Goal: Task Accomplishment & Management: Manage account settings

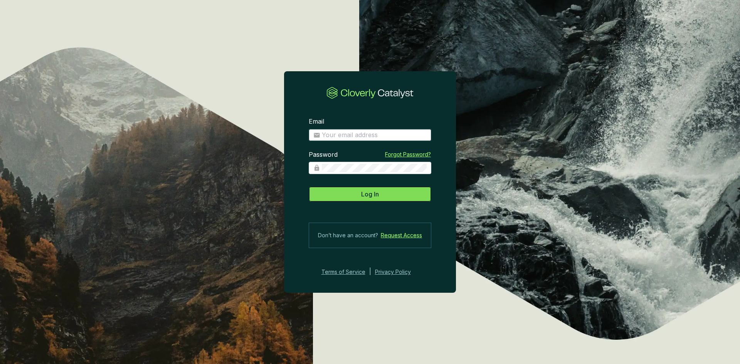
type input "[EMAIL_ADDRESS][DOMAIN_NAME]"
click at [371, 198] on span "Log In" at bounding box center [370, 194] width 18 height 9
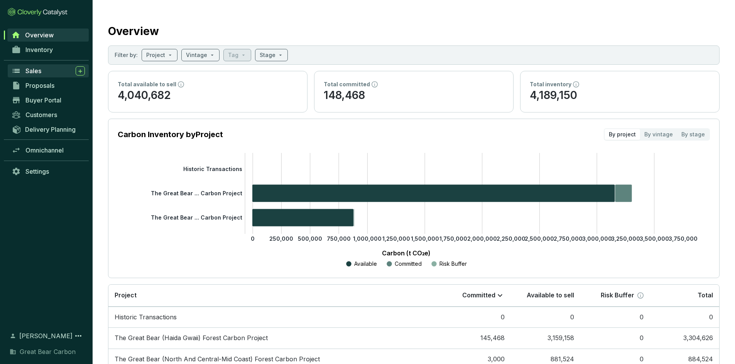
click at [39, 70] on span "Sales" at bounding box center [33, 71] width 16 height 8
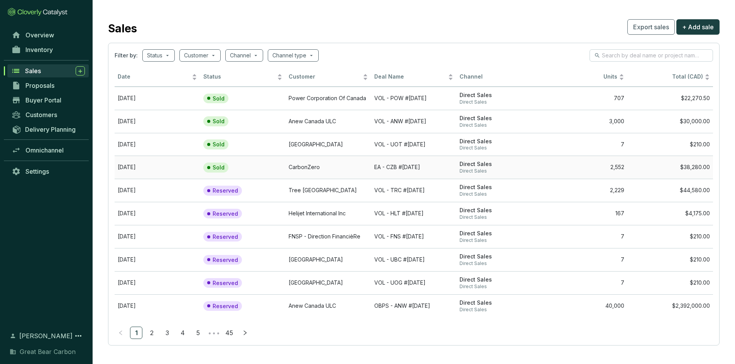
scroll to position [4, 0]
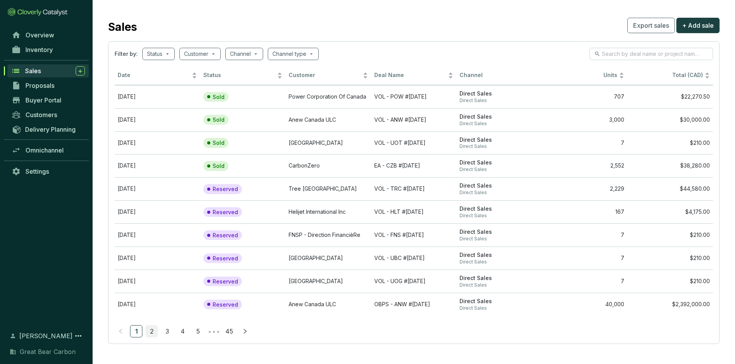
click at [154, 332] on link "2" at bounding box center [152, 332] width 12 height 12
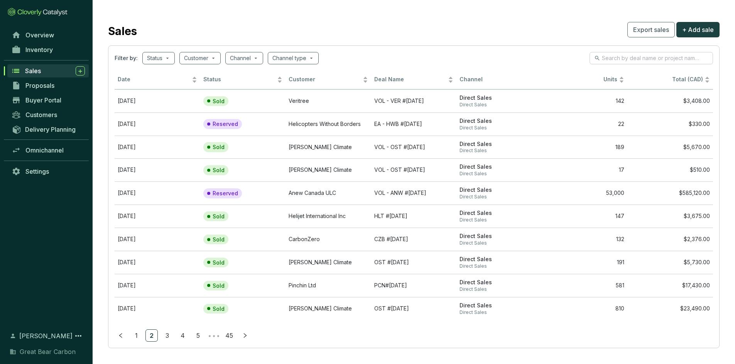
click at [173, 338] on ul "1 2 3 4 5 ••• 45" at bounding box center [414, 336] width 598 height 12
click at [171, 336] on link "3" at bounding box center [167, 336] width 12 height 12
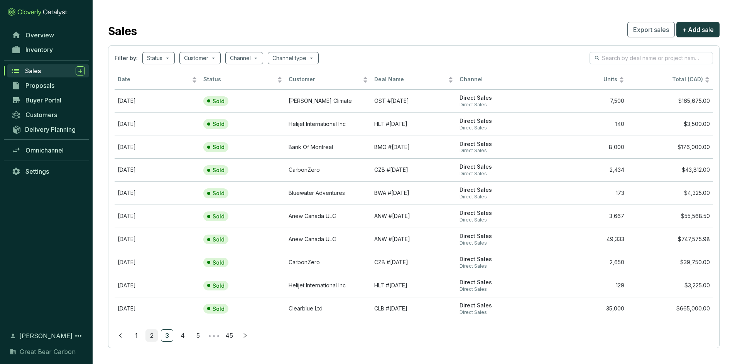
click at [153, 334] on link "2" at bounding box center [152, 336] width 12 height 12
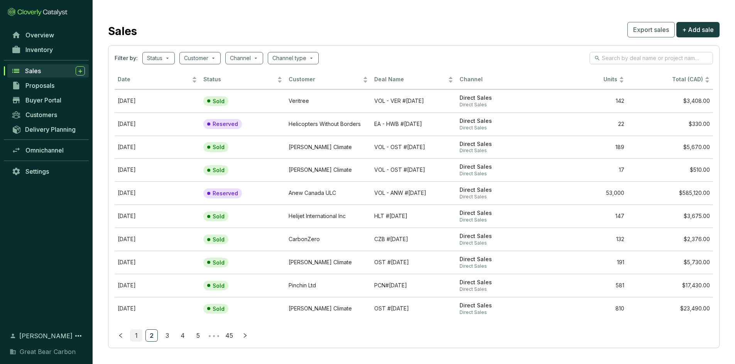
click at [135, 336] on link "1" at bounding box center [136, 336] width 12 height 12
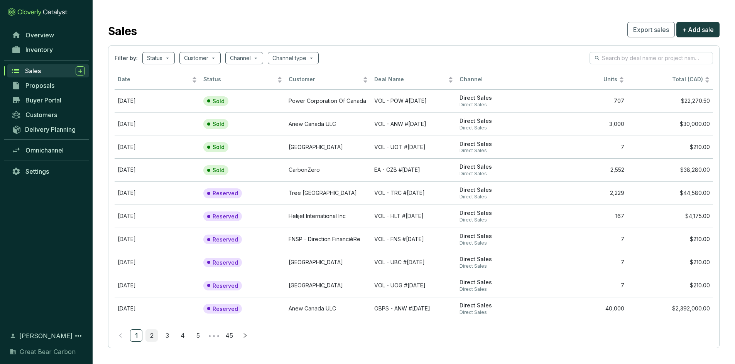
click at [150, 335] on link "2" at bounding box center [152, 336] width 12 height 12
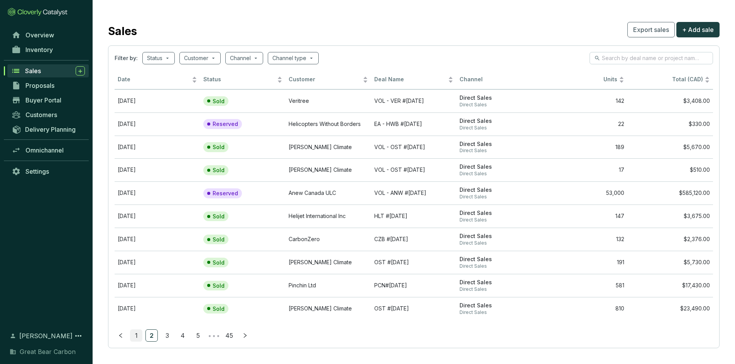
click at [132, 338] on link "1" at bounding box center [136, 336] width 12 height 12
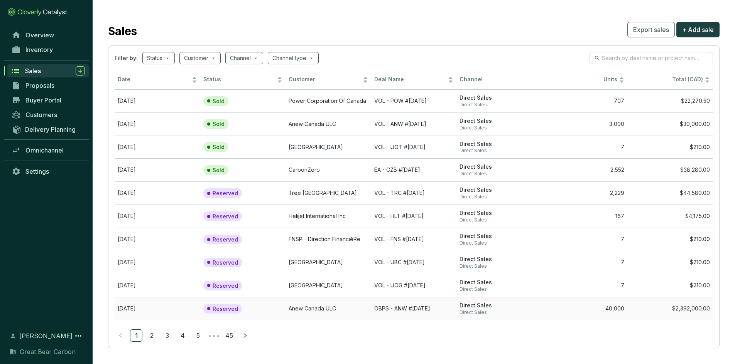
click at [245, 313] on section "Reserved" at bounding box center [226, 309] width 47 height 10
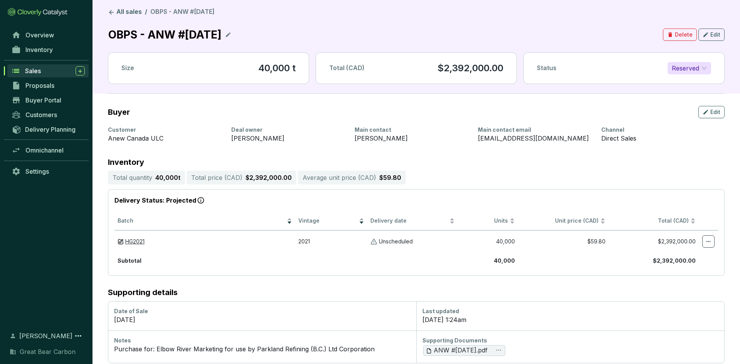
click at [706, 70] on span "Reserved" at bounding box center [689, 68] width 35 height 12
click at [689, 83] on div "Sold" at bounding box center [689, 83] width 31 height 8
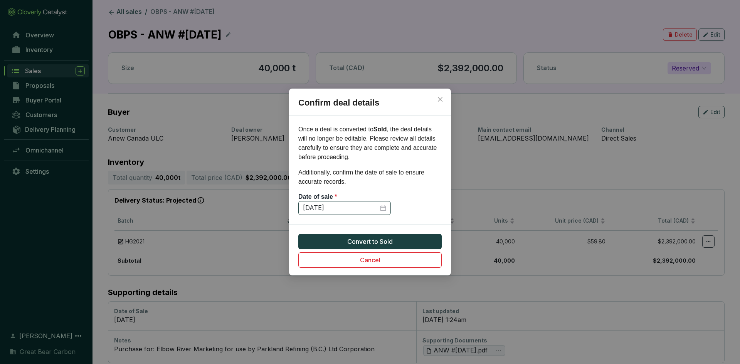
click at [380, 210] on div "[DATE]" at bounding box center [344, 208] width 83 height 8
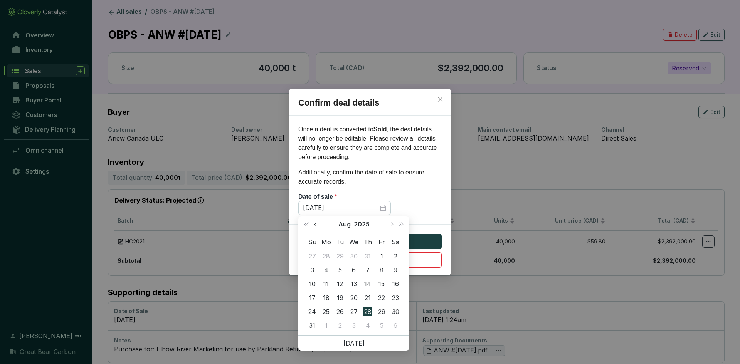
click at [315, 223] on button "Previous month (PageUp)" at bounding box center [317, 224] width 10 height 15
type input "[DATE]"
click at [341, 313] on div "29" at bounding box center [340, 311] width 9 height 9
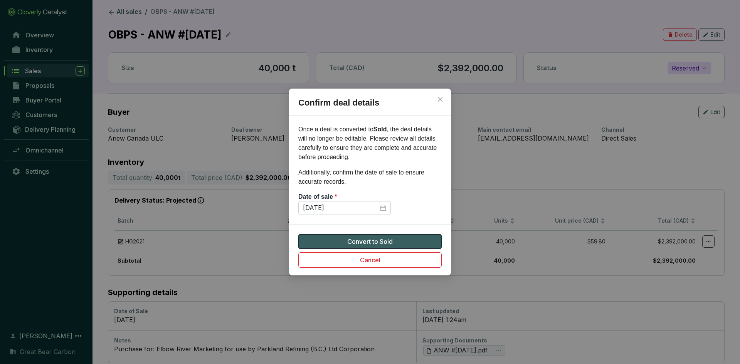
click at [394, 239] on button "Convert to Sold" at bounding box center [369, 241] width 143 height 15
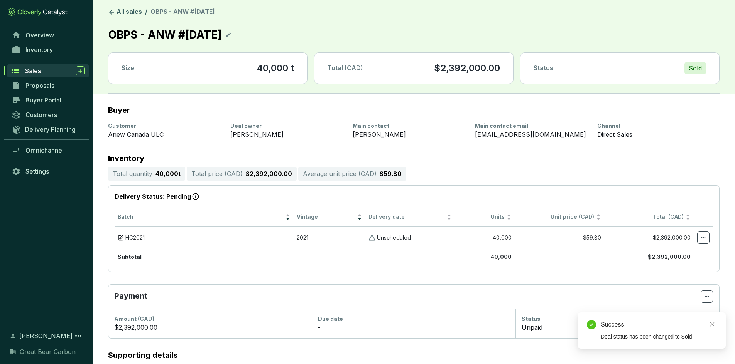
click at [38, 73] on span "Sales" at bounding box center [33, 71] width 16 height 8
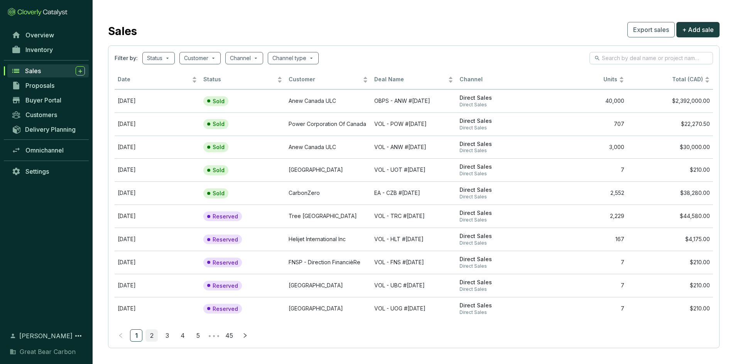
click at [152, 334] on link "2" at bounding box center [152, 336] width 12 height 12
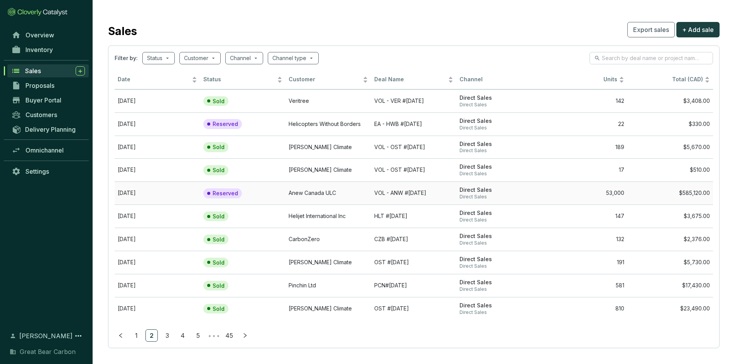
click at [230, 193] on p "Reserved" at bounding box center [224, 193] width 25 height 7
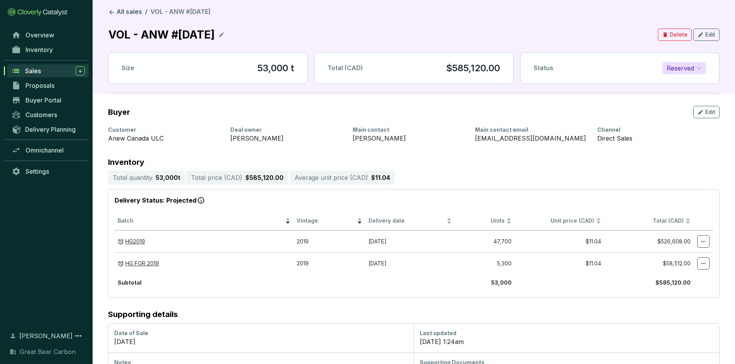
click at [701, 69] on span "Reserved" at bounding box center [683, 68] width 35 height 12
click at [680, 83] on p "Sold" at bounding box center [674, 83] width 13 height 8
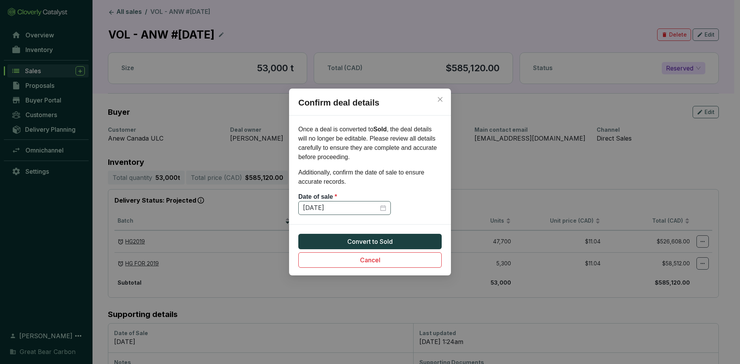
click at [381, 210] on div "[DATE]" at bounding box center [344, 208] width 83 height 8
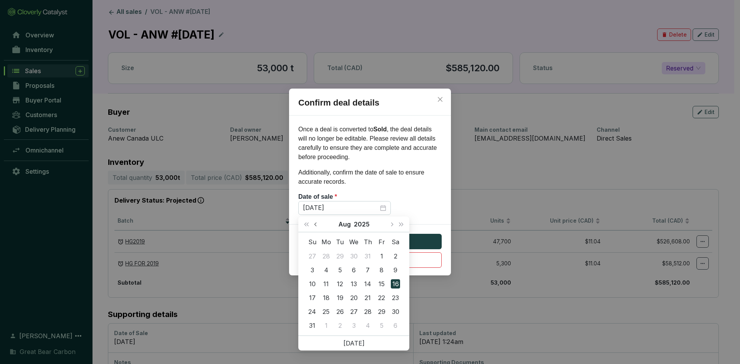
click at [317, 224] on span "Previous month (PageUp)" at bounding box center [316, 225] width 4 height 4
type input "[DATE]"
click at [342, 316] on div "29" at bounding box center [340, 311] width 9 height 9
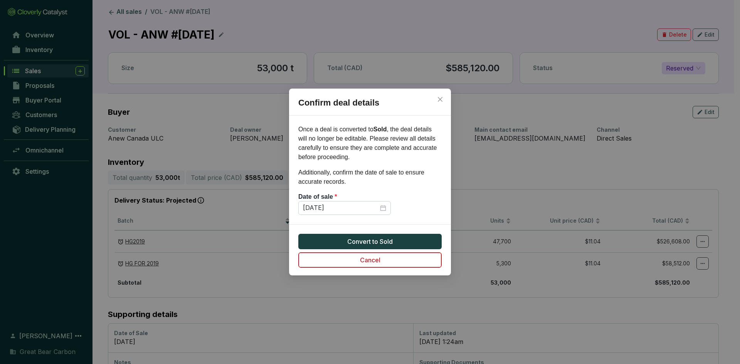
click at [387, 258] on button "Cancel" at bounding box center [369, 260] width 143 height 15
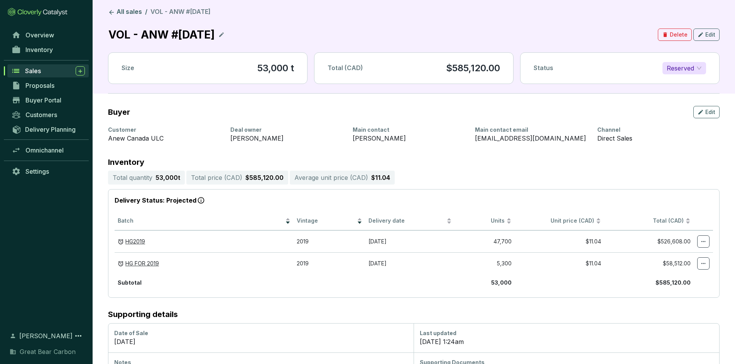
click at [44, 73] on div "Sales" at bounding box center [55, 70] width 60 height 9
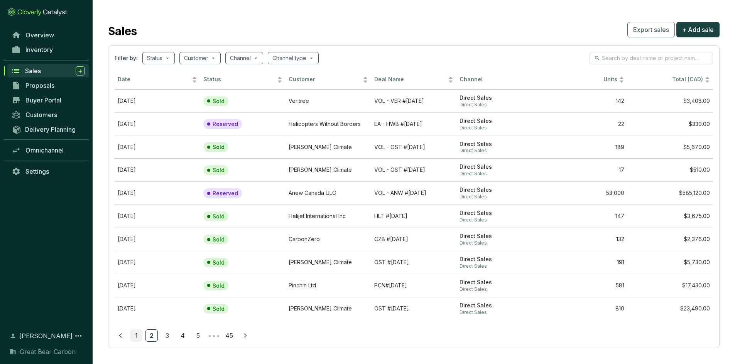
click at [132, 334] on link "1" at bounding box center [136, 336] width 12 height 12
